Goal: Obtain resource: Obtain resource

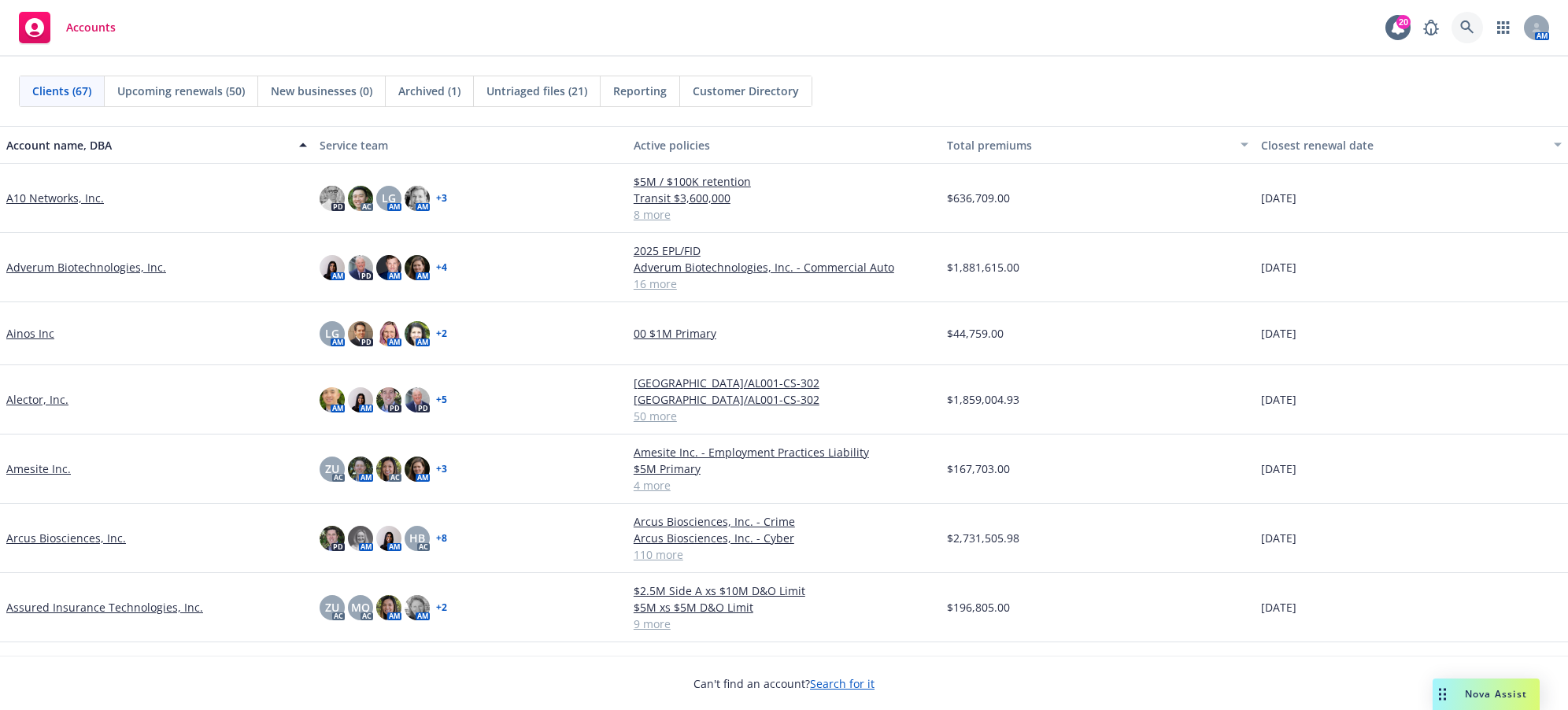
drag, startPoint x: 1468, startPoint y: 25, endPoint x: 1458, endPoint y: 18, distance: 12.2
click at [1458, 18] on link at bounding box center [1468, 27] width 32 height 32
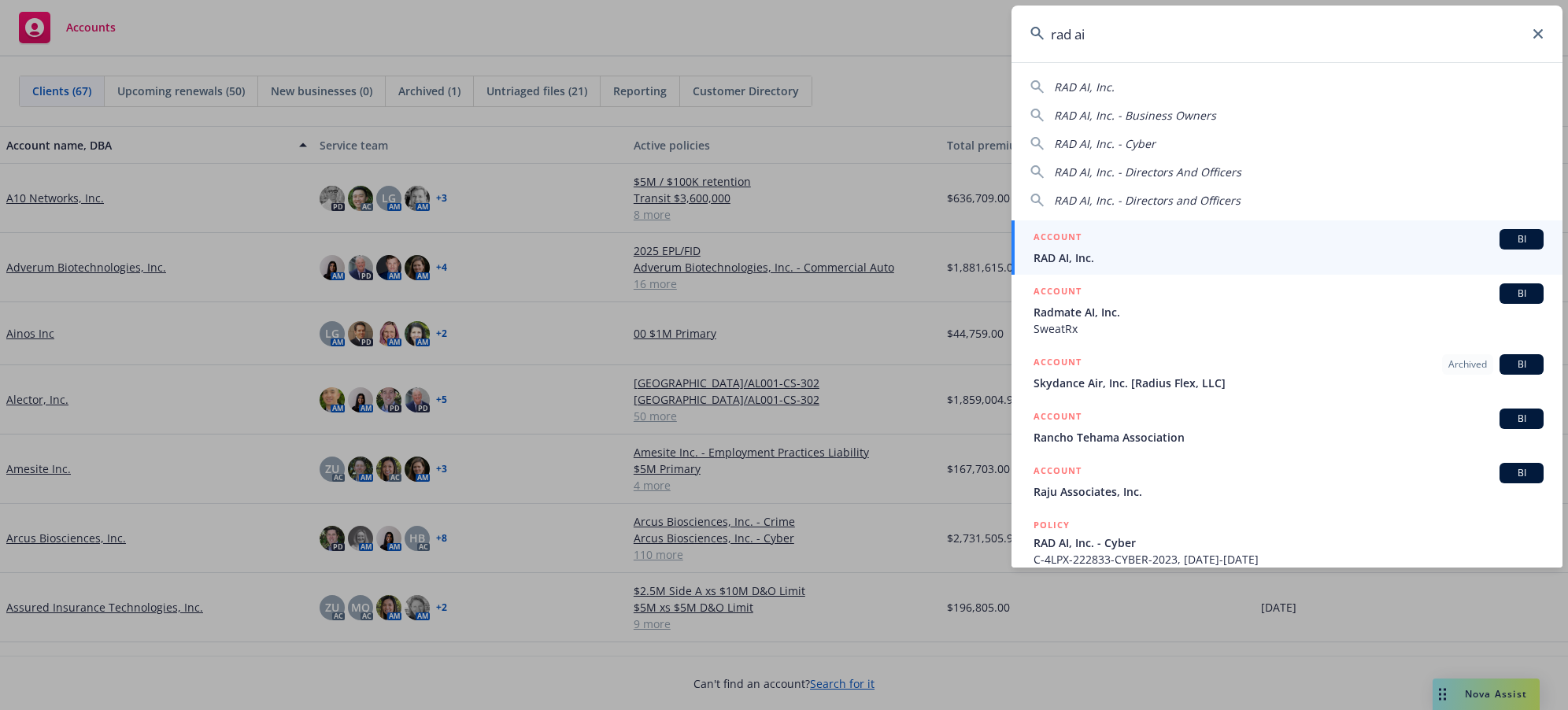
type input "rad ai"
click at [1050, 262] on span "RAD AI, Inc." at bounding box center [1288, 257] width 510 height 17
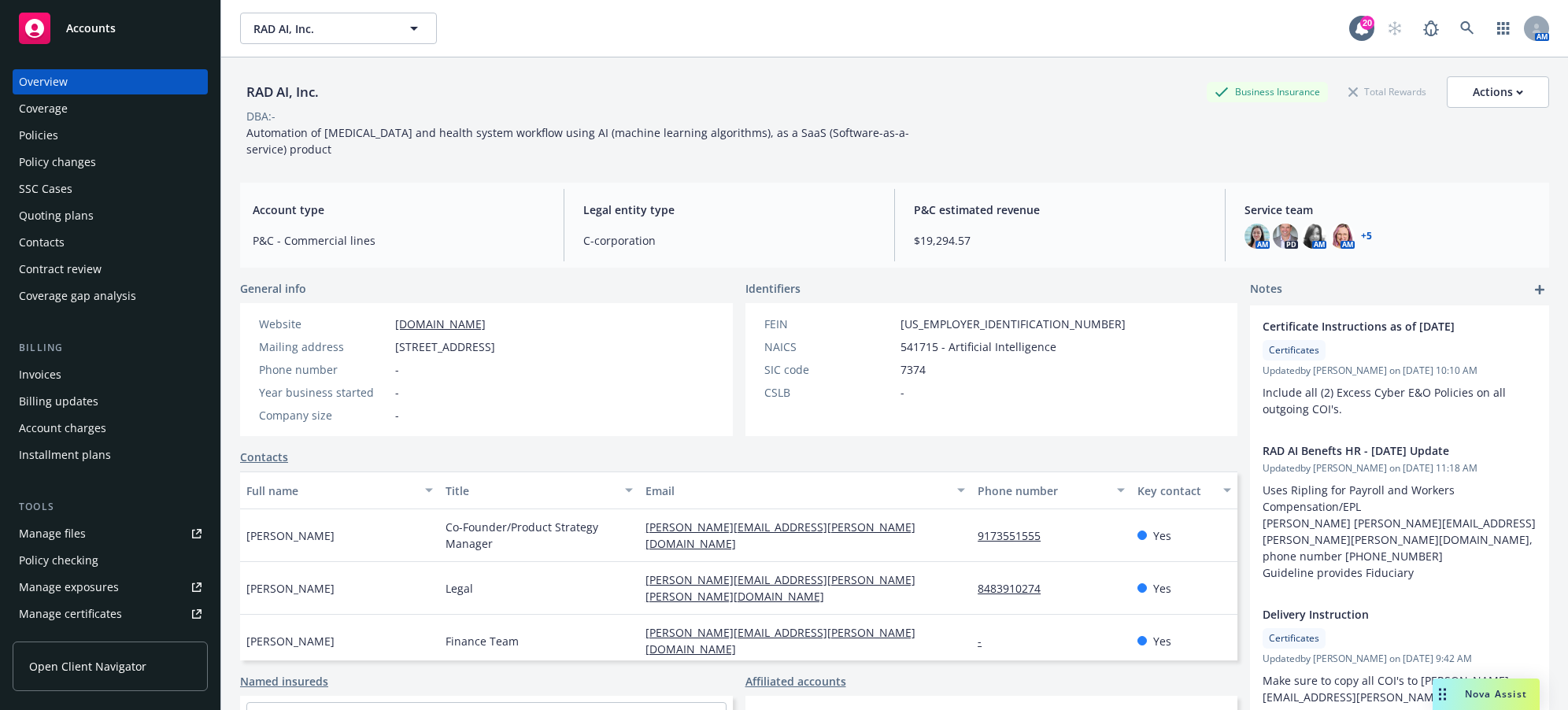
click at [50, 141] on div "Policies" at bounding box center [39, 135] width 40 height 25
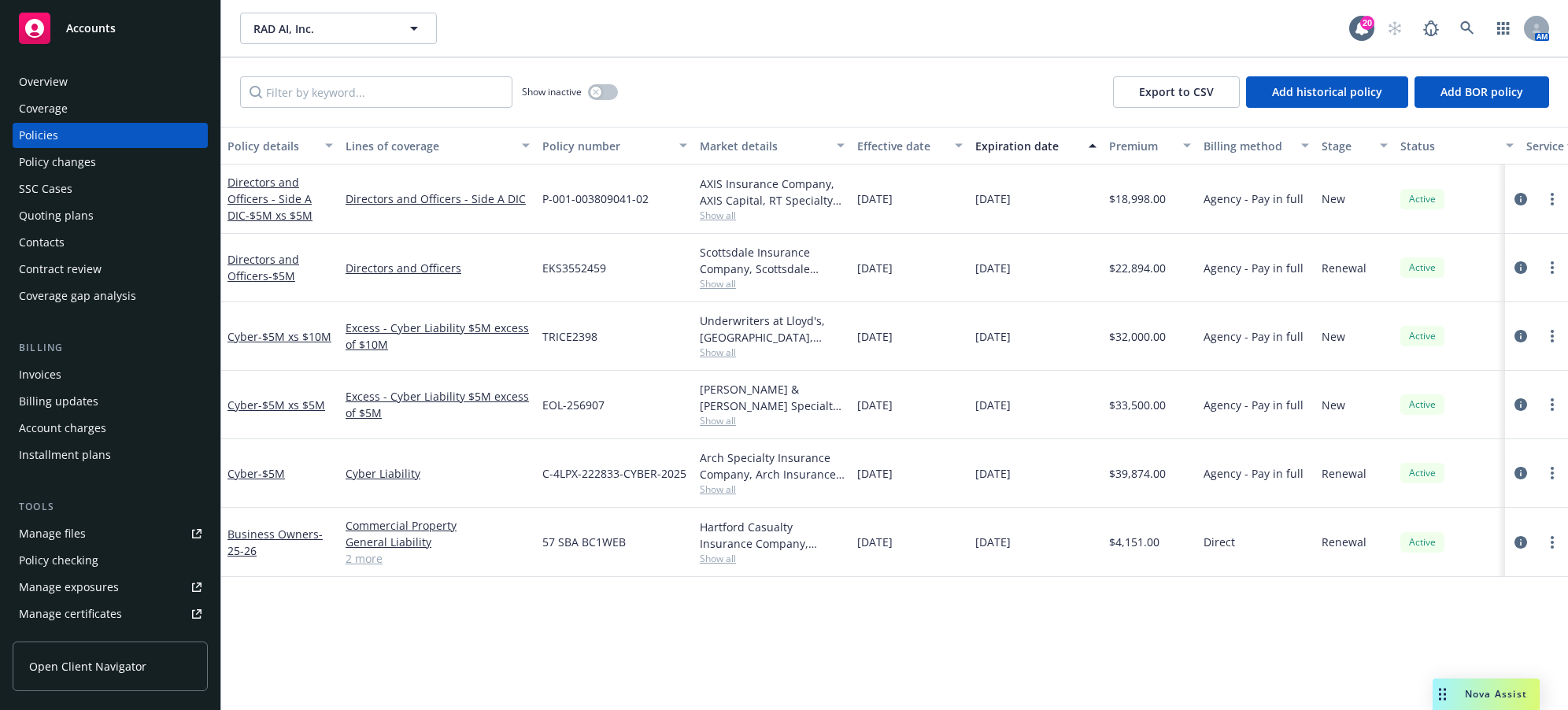
click at [58, 539] on div "Manage files" at bounding box center [53, 534] width 67 height 25
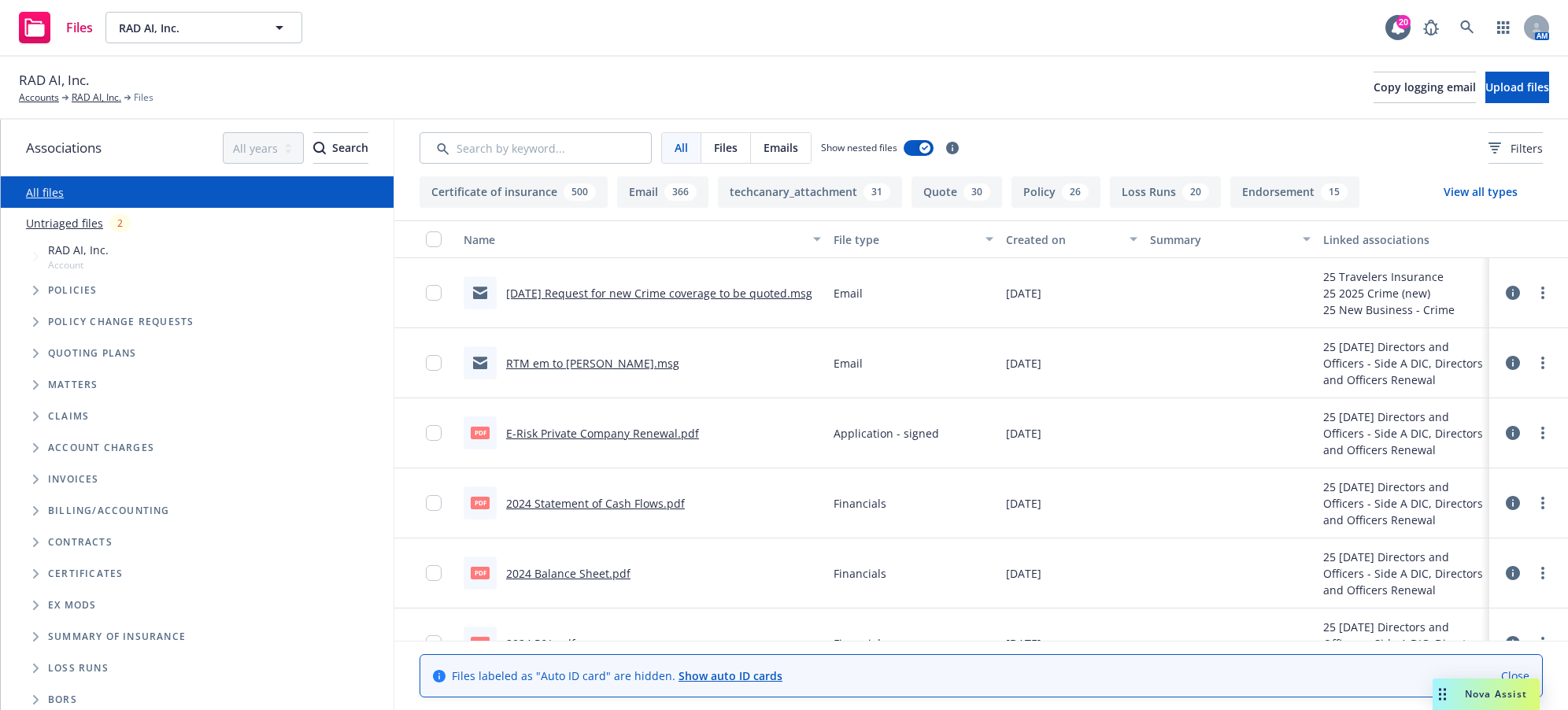
click at [33, 356] on icon "Tree Example" at bounding box center [36, 353] width 5 height 10
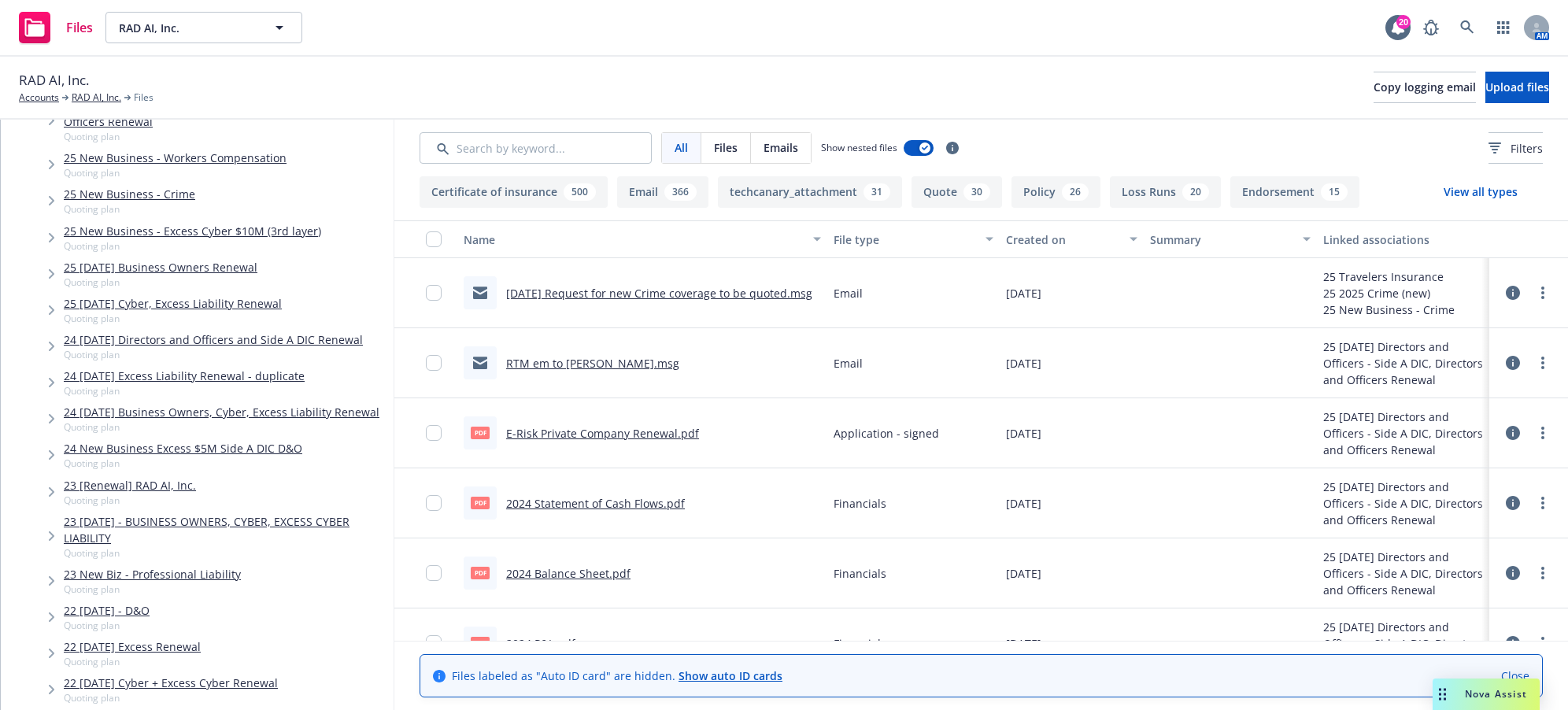
scroll to position [315, 0]
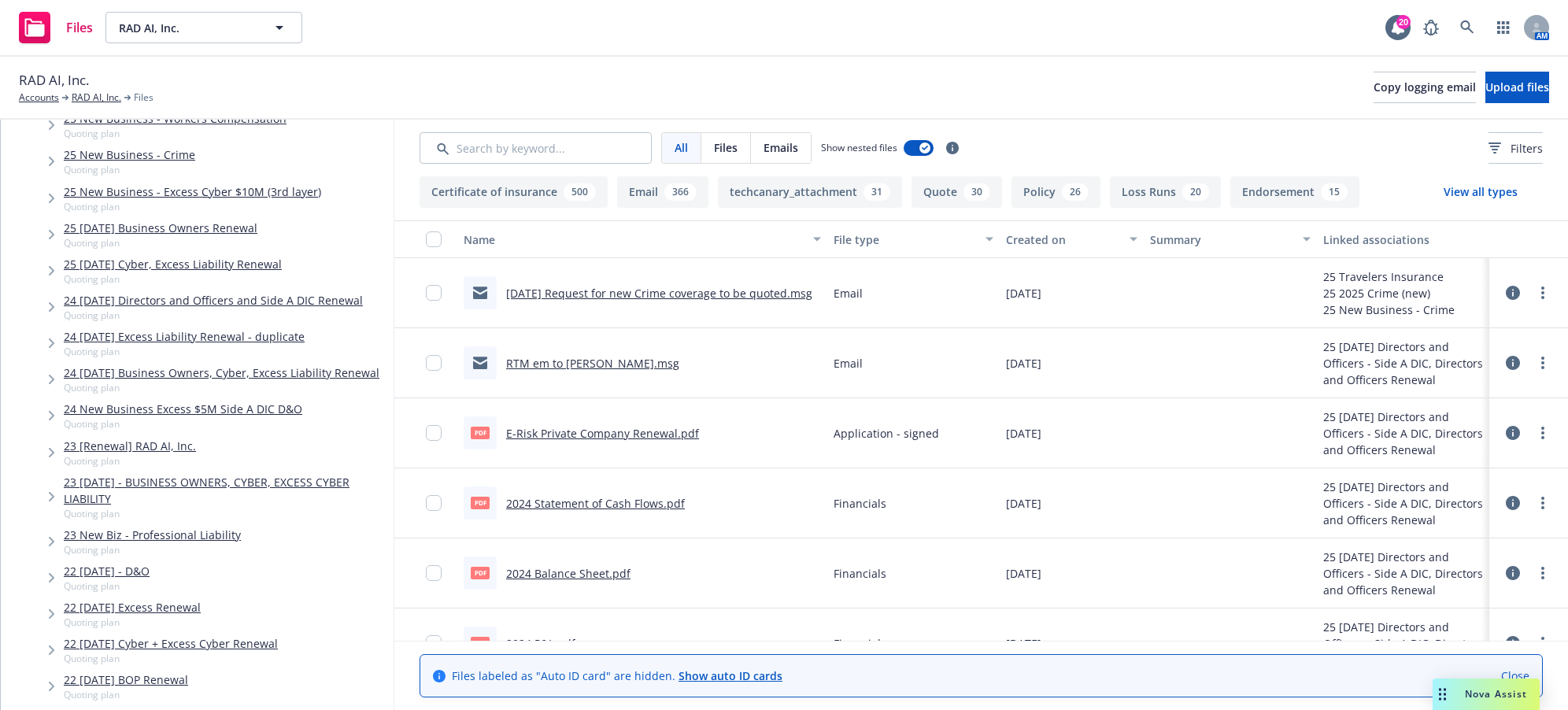
click at [49, 304] on icon "Tree Example" at bounding box center [52, 306] width 6 height 10
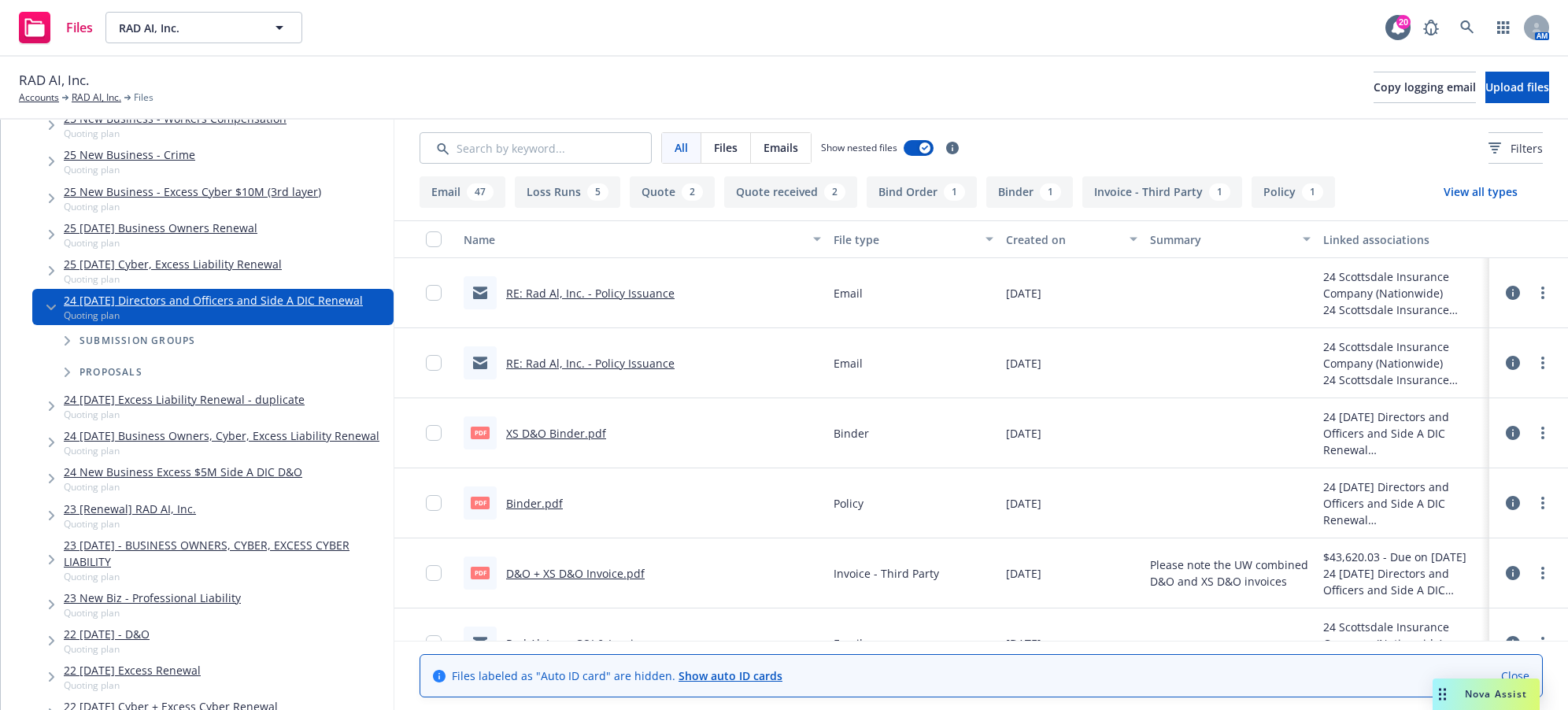
click at [48, 308] on icon "Tree Example" at bounding box center [51, 307] width 10 height 6
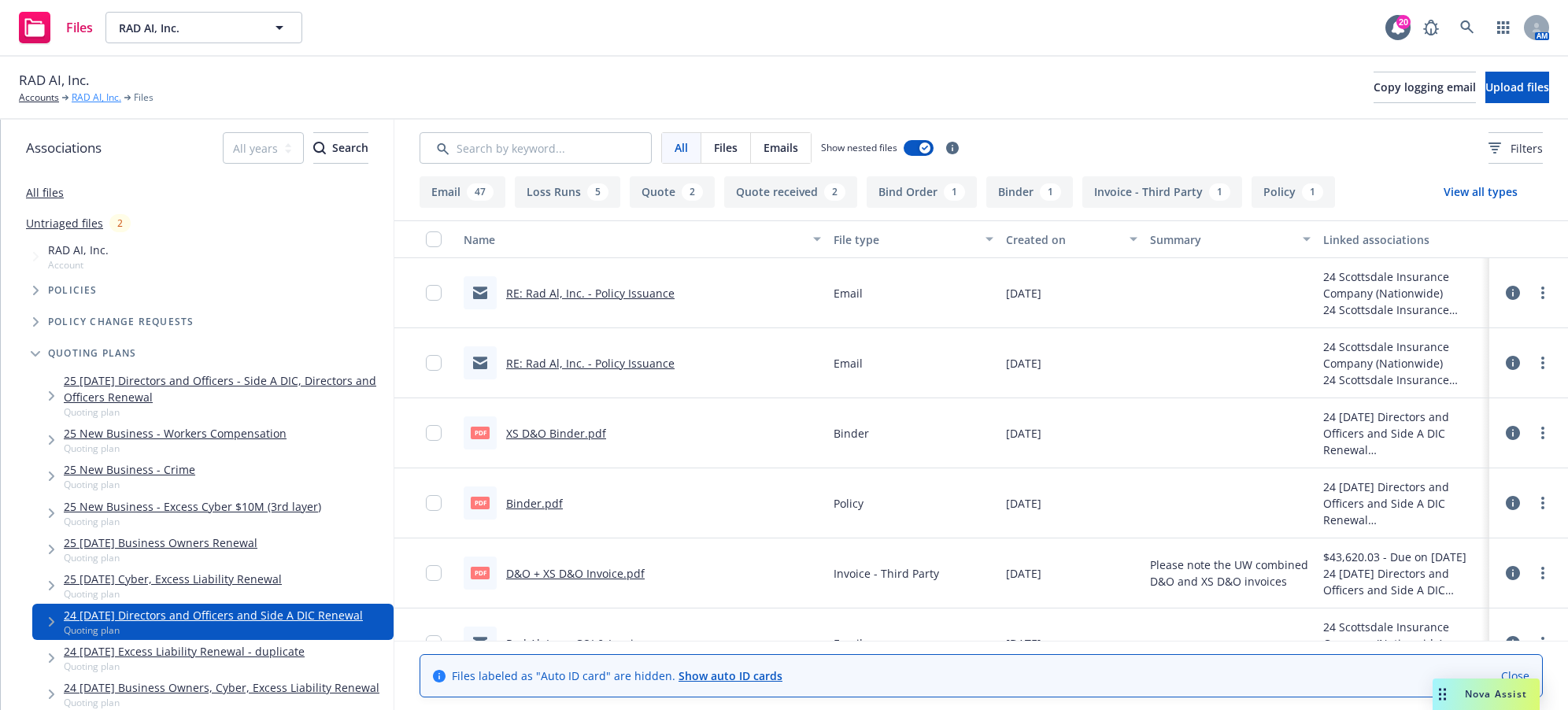
click at [89, 98] on link "RAD AI, Inc." at bounding box center [97, 97] width 49 height 14
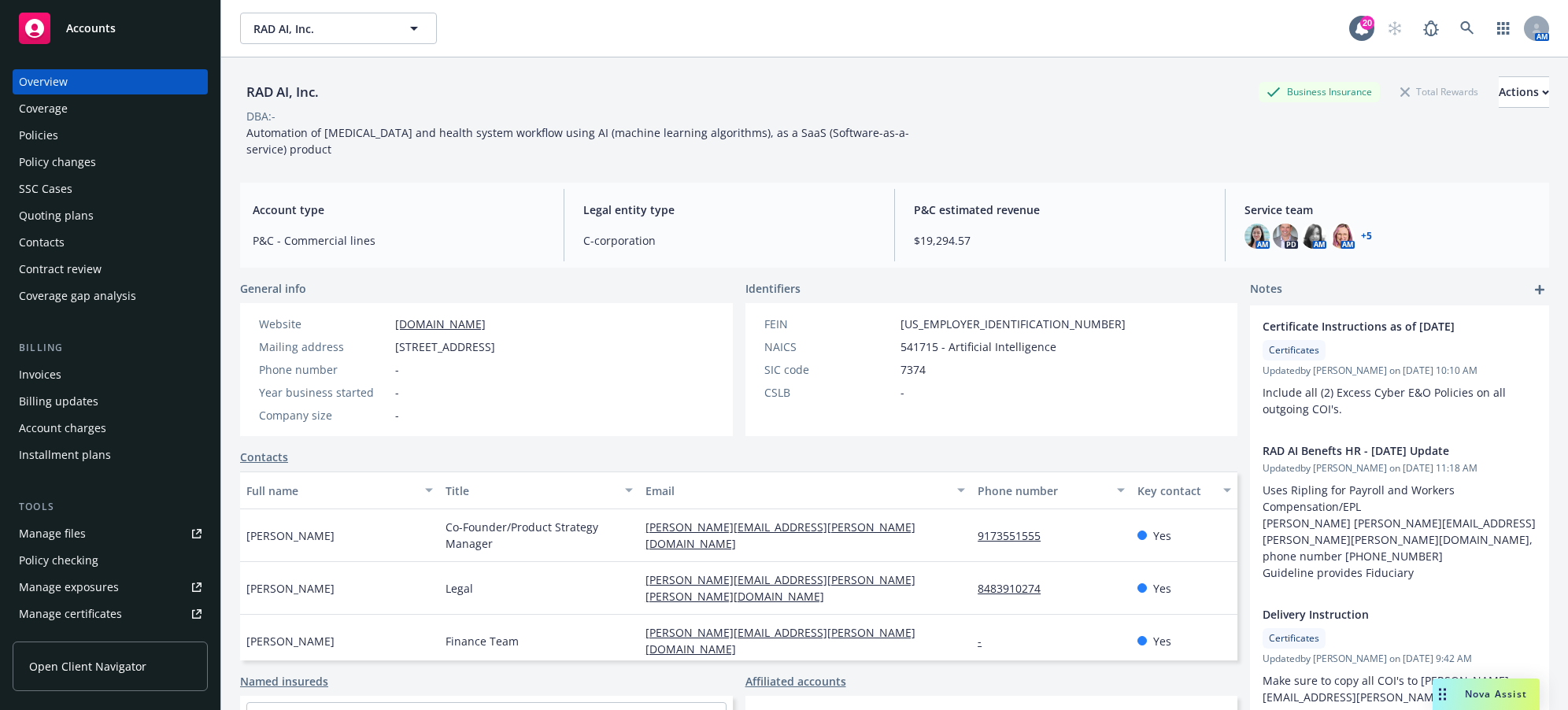
click at [33, 216] on div "Quoting plans" at bounding box center [56, 215] width 75 height 25
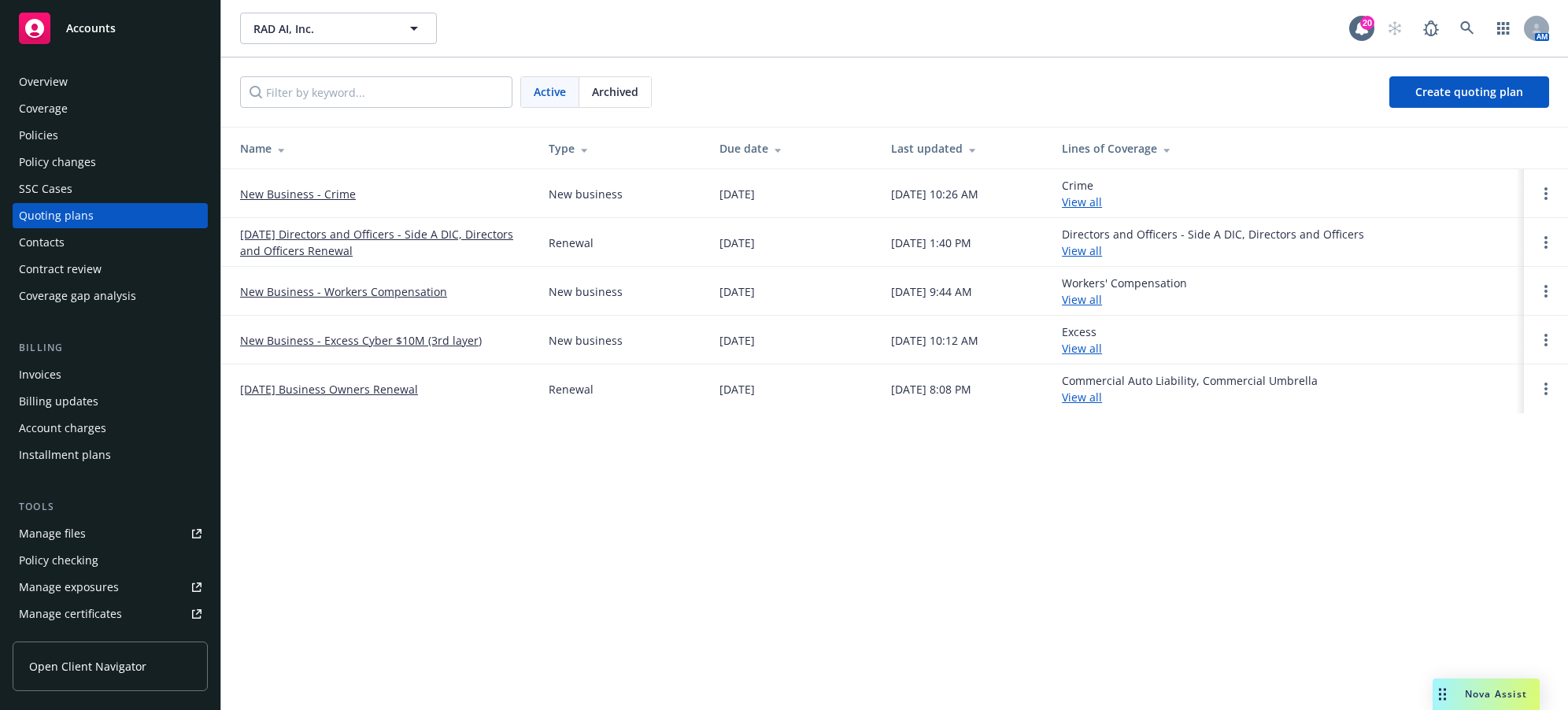
click at [613, 96] on span "Archived" at bounding box center [615, 91] width 47 height 17
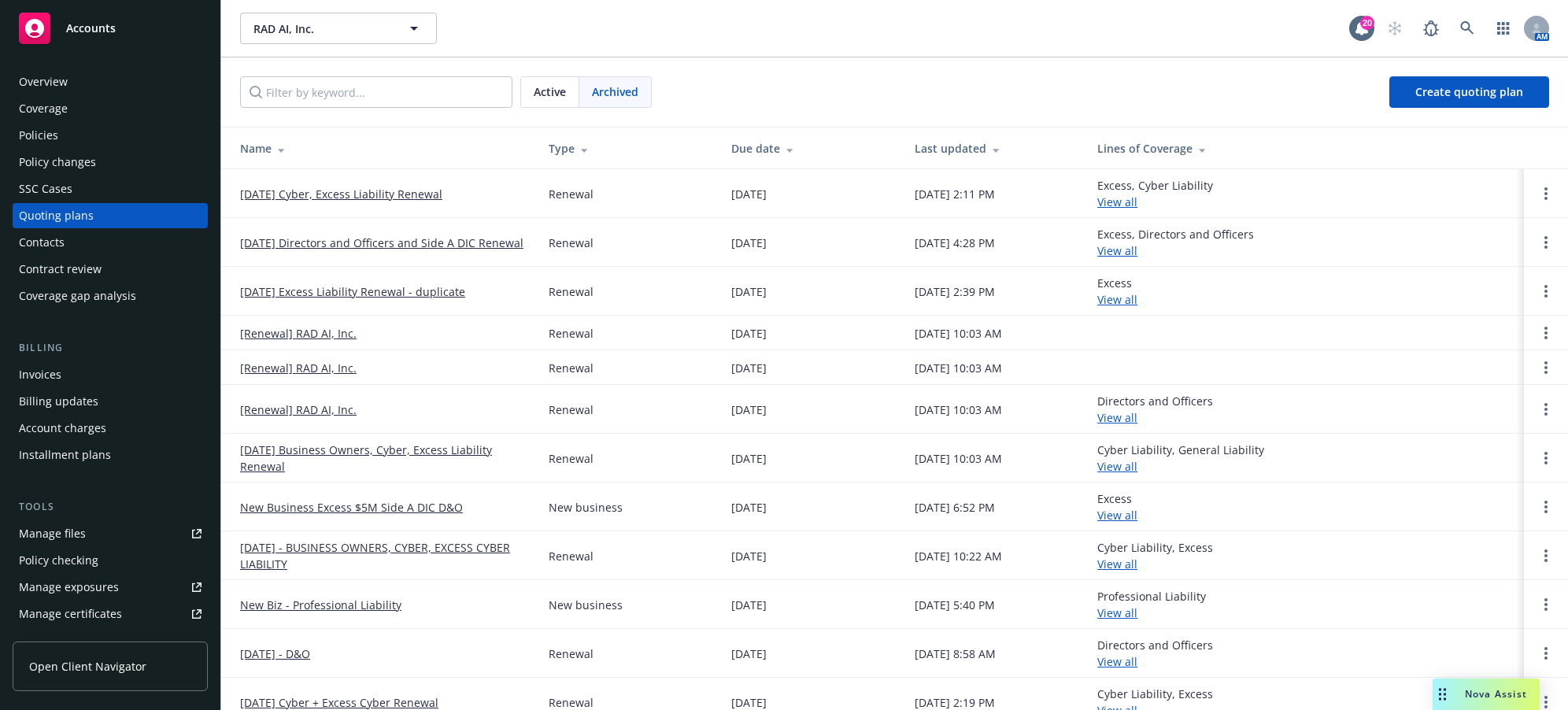
click at [359, 234] on link "12/11/24 Directors and Officers and Side A DIC Renewal" at bounding box center [382, 242] width 284 height 17
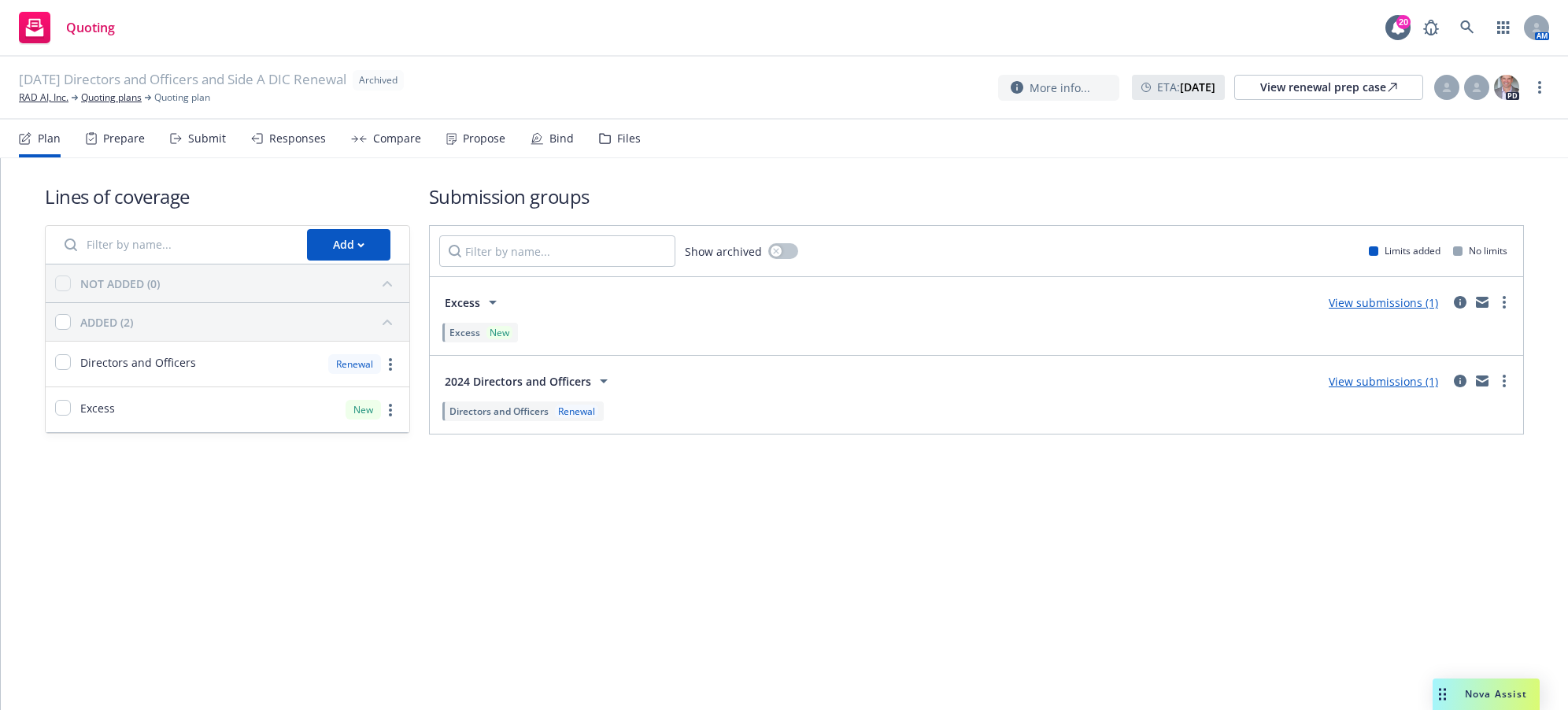
click at [620, 141] on div "Files" at bounding box center [629, 139] width 24 height 12
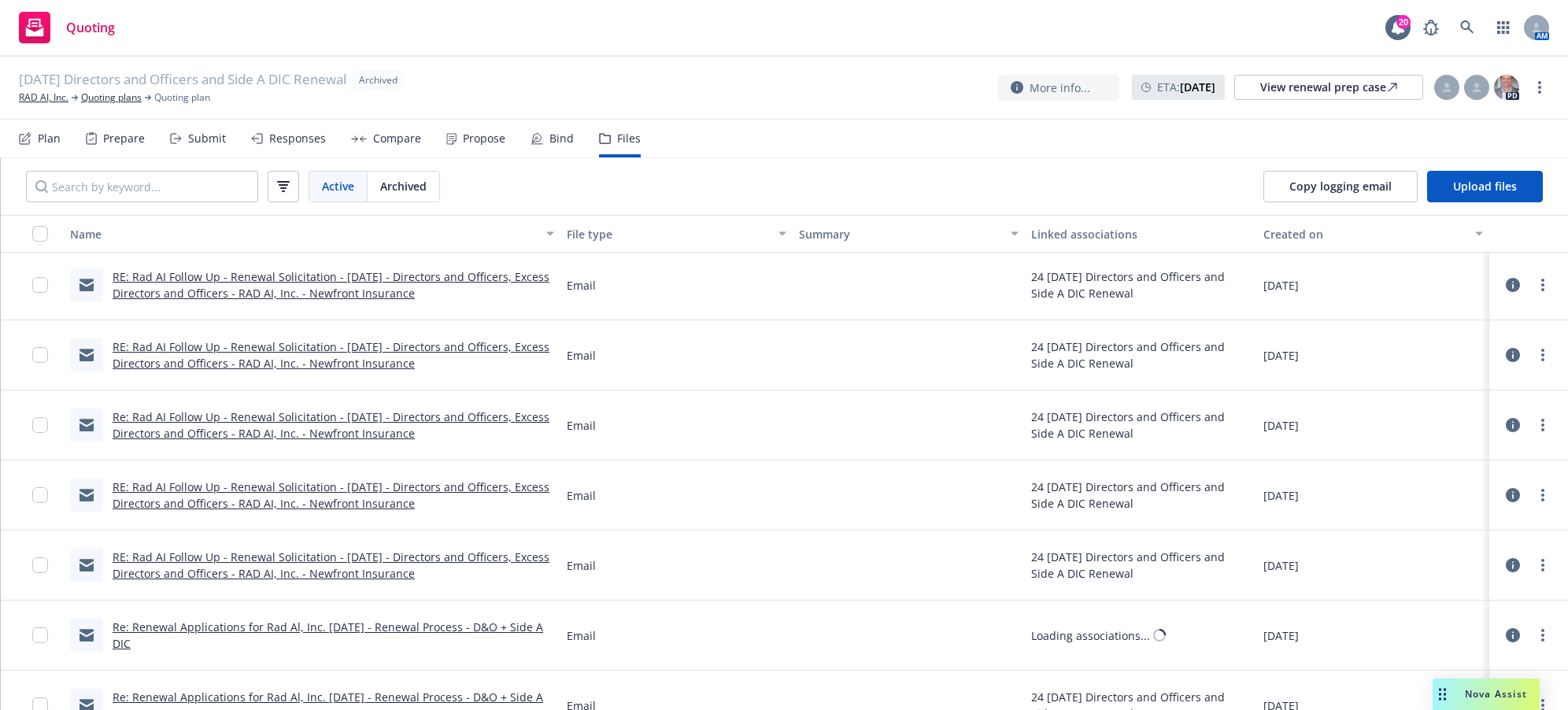
scroll to position [3306, 0]
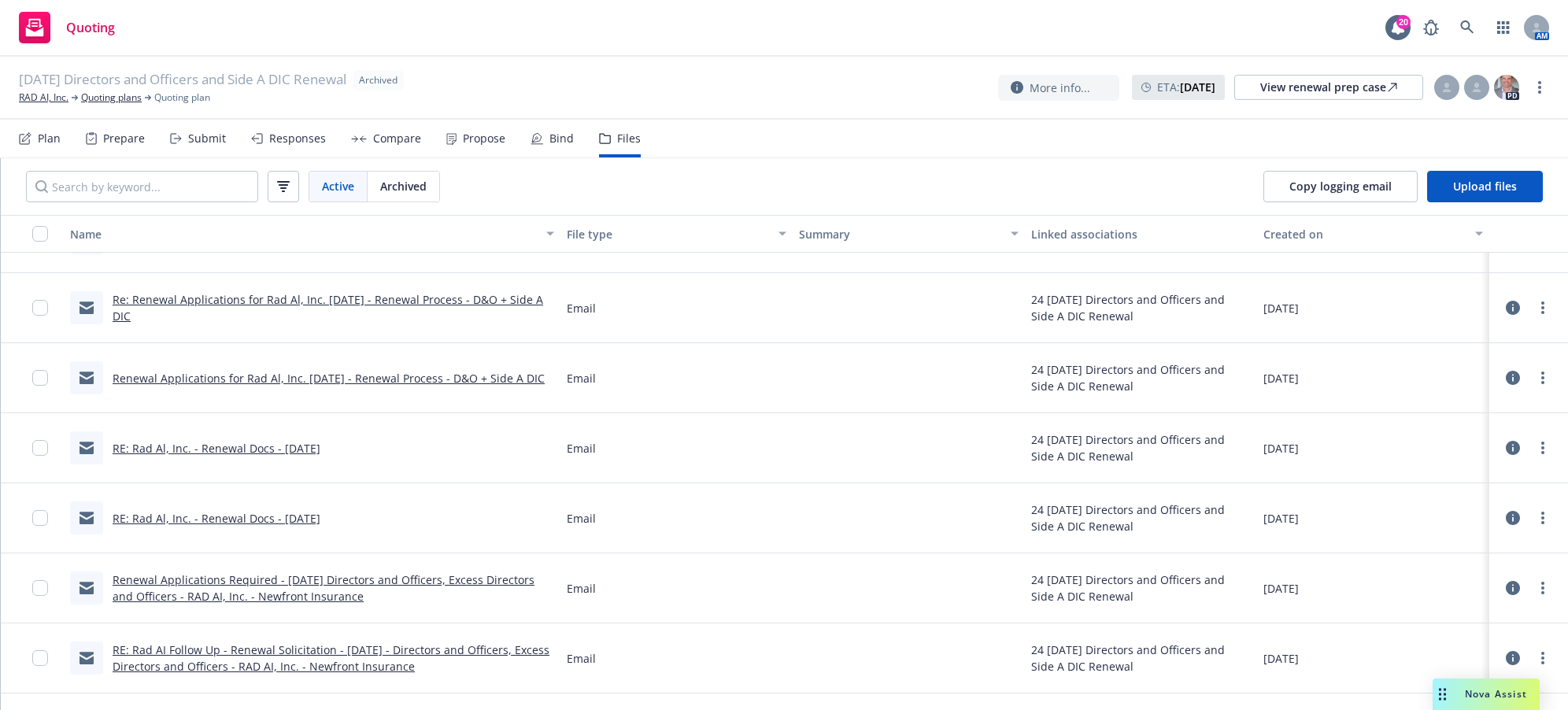
click at [314, 372] on link "Renewal Applications for Rad Al, Inc. [DATE] - Renewal Process - D&O + Side A D…" at bounding box center [328, 377] width 432 height 15
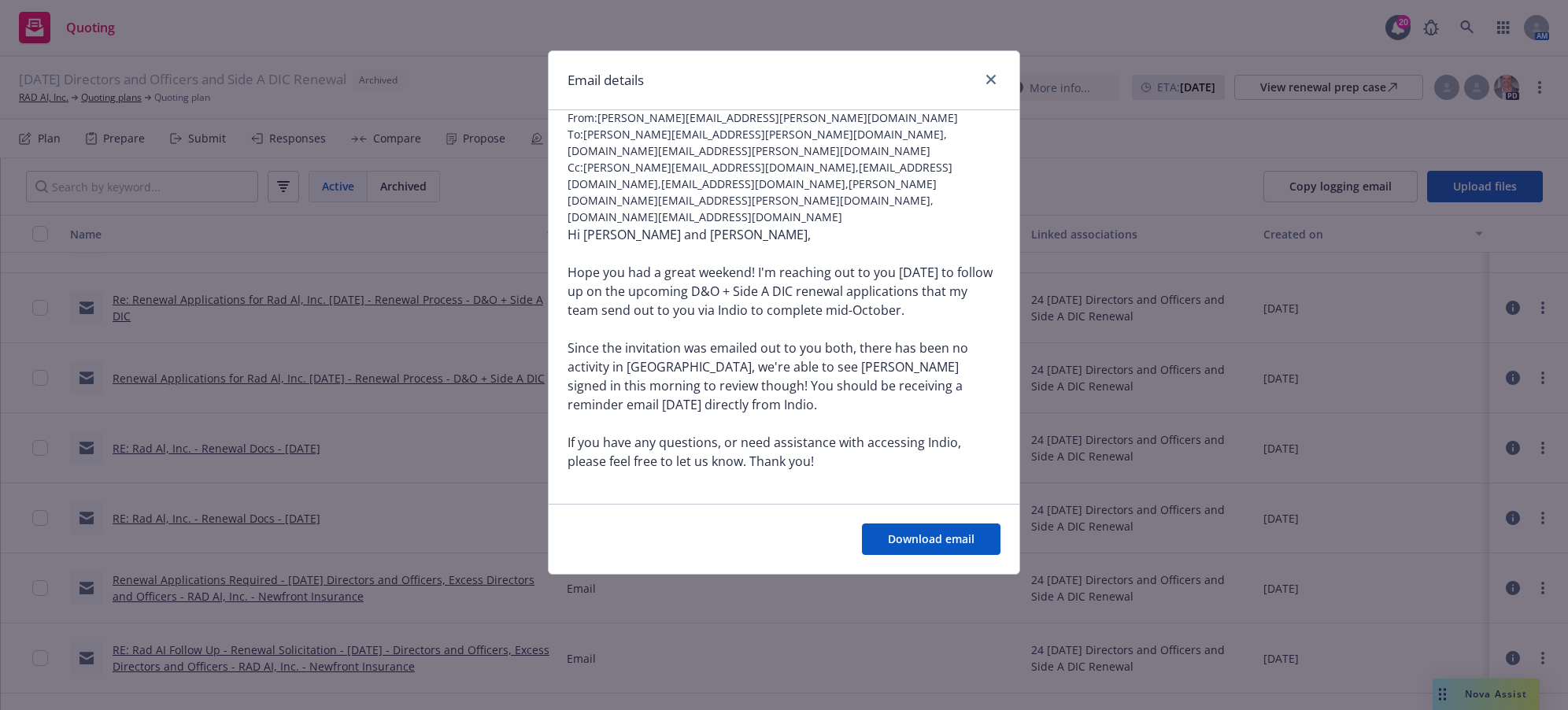
scroll to position [0, 0]
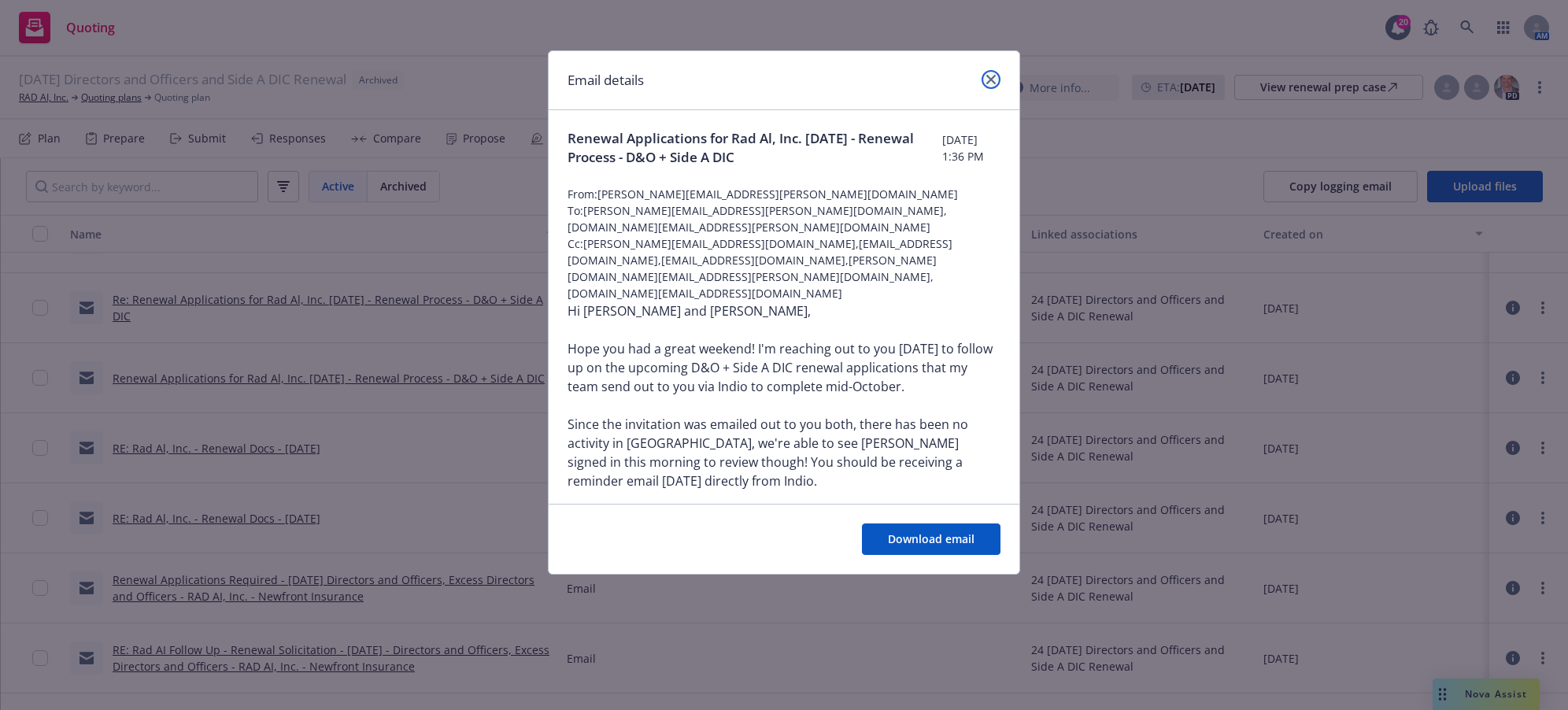
click at [992, 81] on icon "close" at bounding box center [991, 79] width 10 height 10
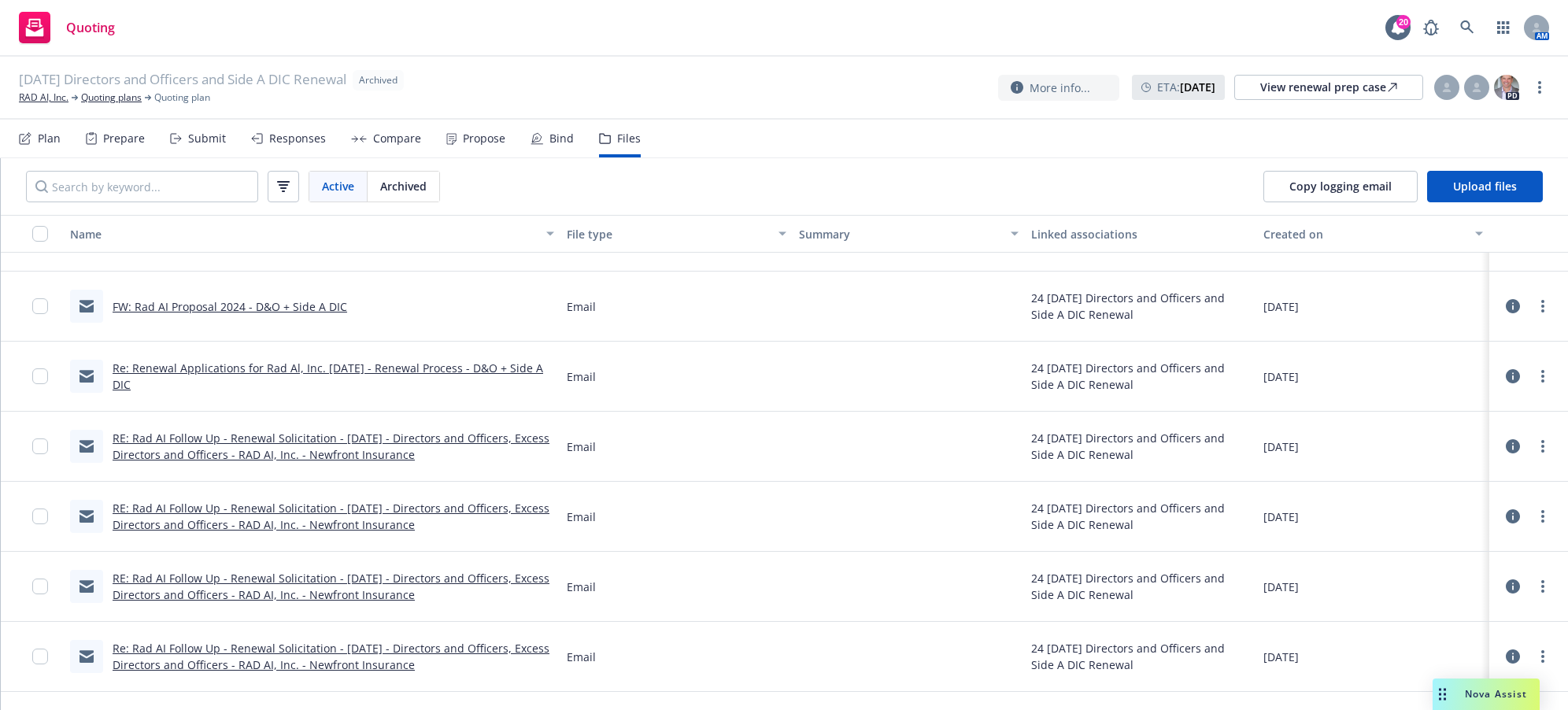
scroll to position [2676, 0]
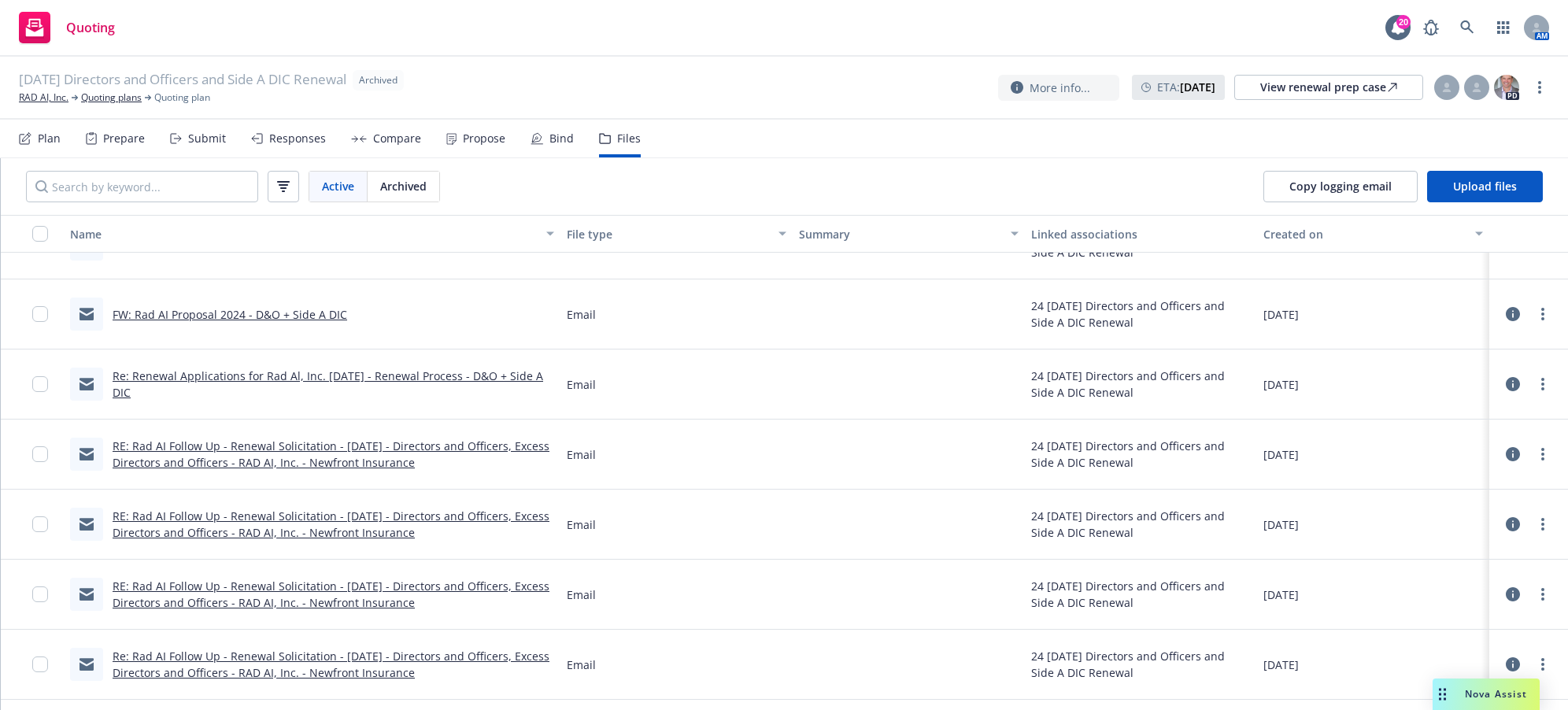
click at [195, 453] on div "RE: Rad AI Follow Up - Renewal Solicitation - [DATE] - Directors and Officers, …" at bounding box center [333, 455] width 442 height 33
click at [256, 451] on link "RE: Rad AI Follow Up - Renewal Solicitation - [DATE] - Directors and Officers, …" at bounding box center [331, 455] width 437 height 32
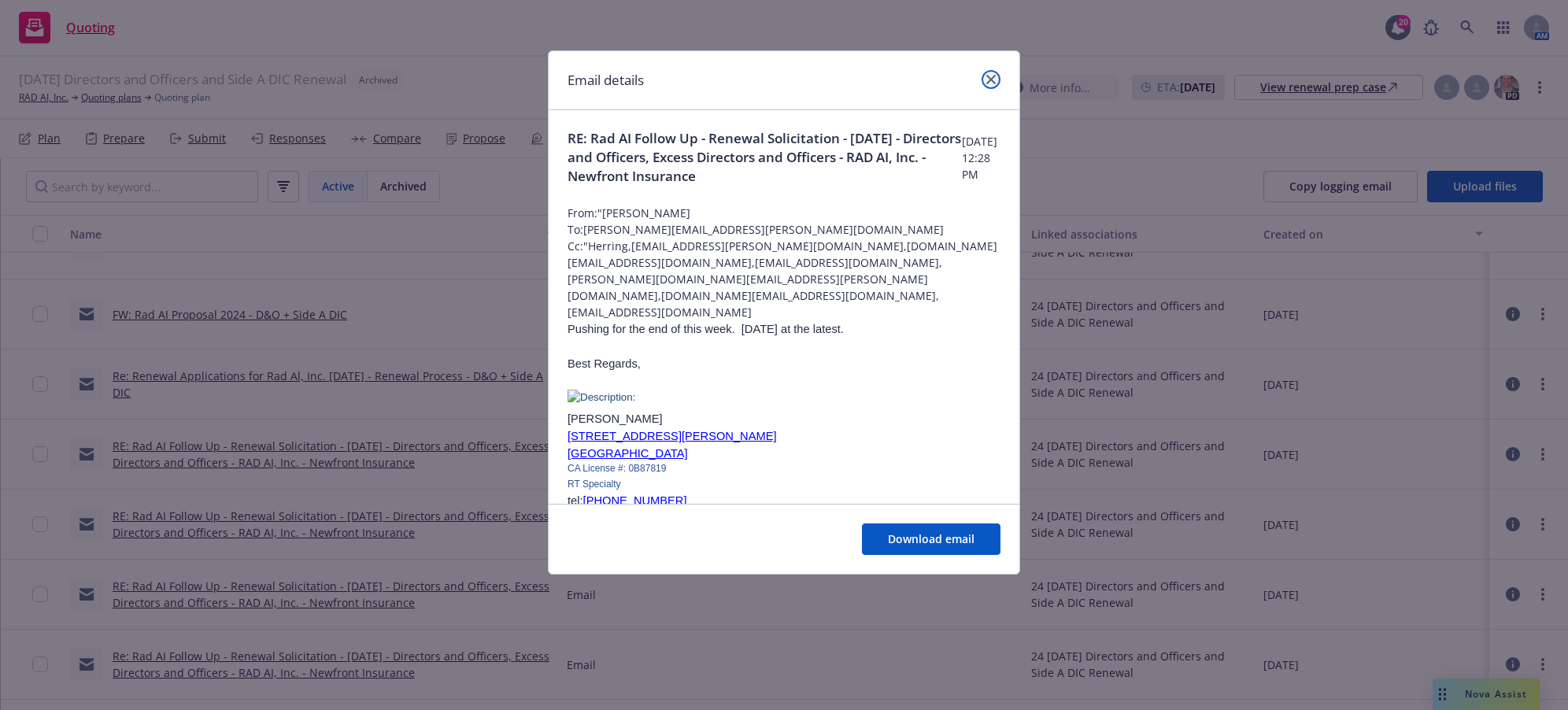
click at [998, 76] on link "close" at bounding box center [991, 80] width 19 height 19
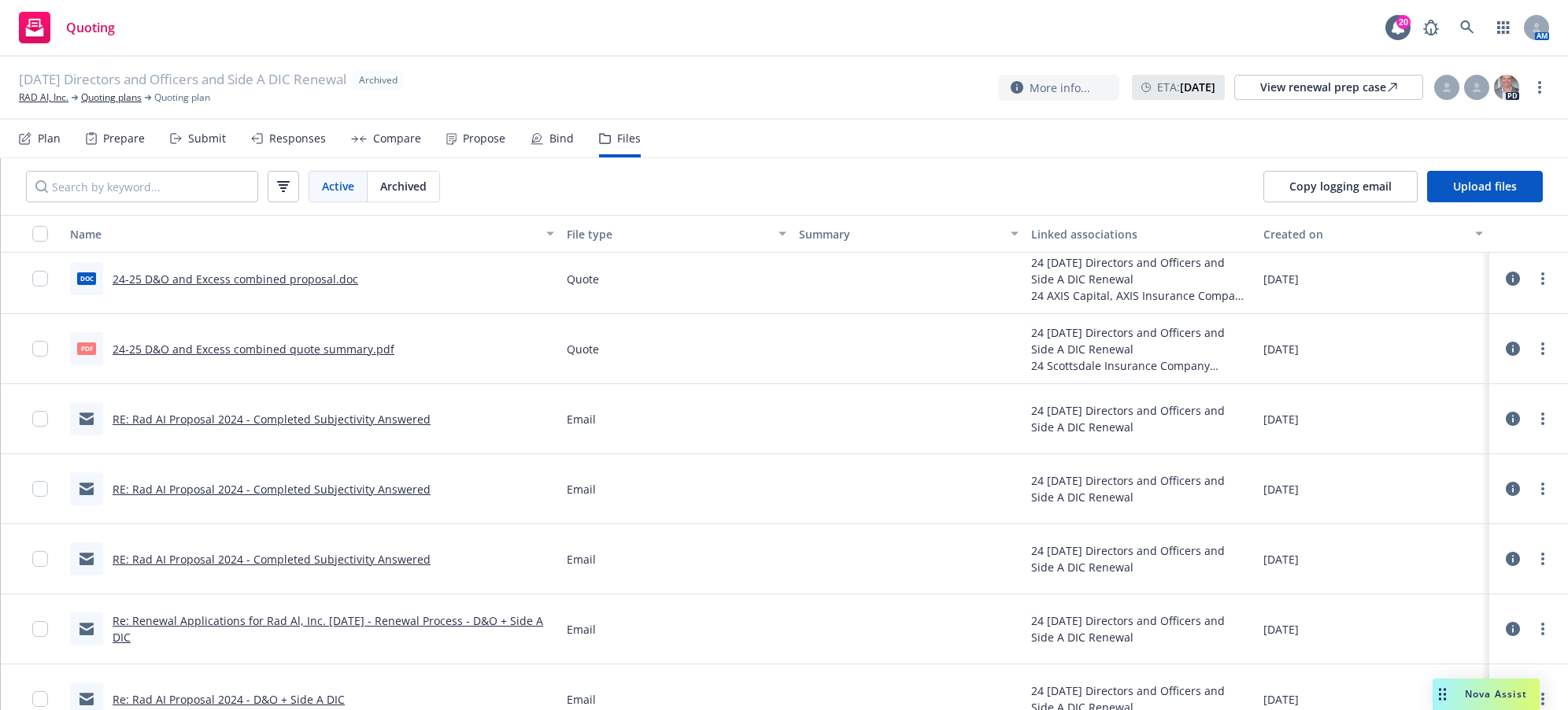
scroll to position [1811, 0]
click at [113, 96] on link "Quoting plans" at bounding box center [111, 97] width 61 height 14
